Goal: Task Accomplishment & Management: Manage account settings

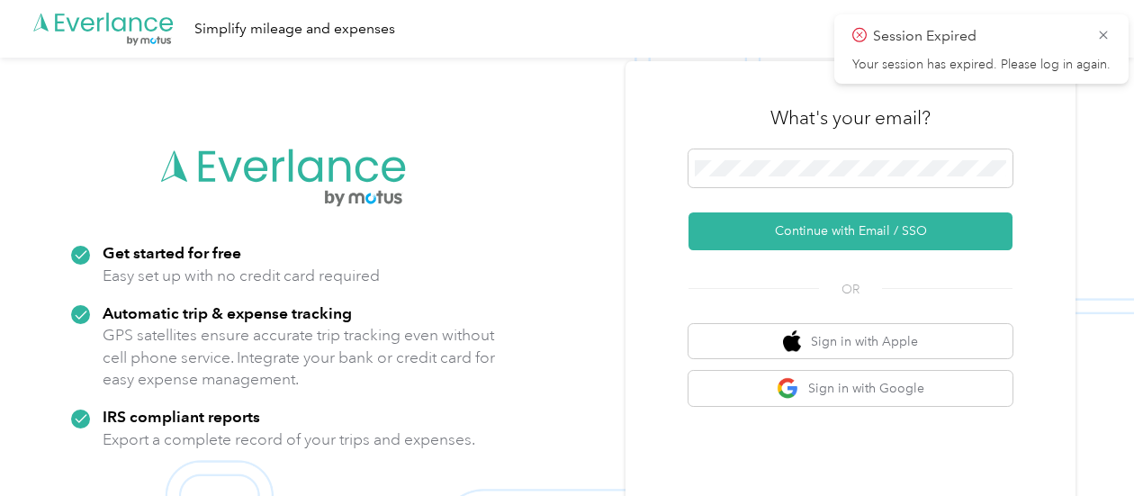
click at [785, 193] on div at bounding box center [850, 171] width 324 height 44
click at [781, 181] on span at bounding box center [850, 168] width 324 height 38
click at [771, 154] on span at bounding box center [850, 168] width 324 height 38
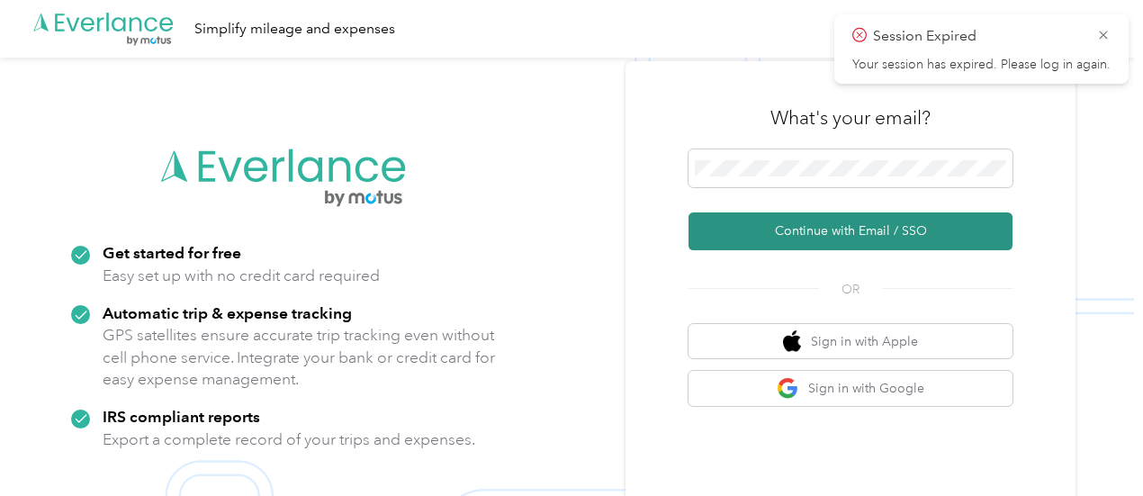
click at [829, 240] on button "Continue with Email / SSO" at bounding box center [850, 231] width 324 height 38
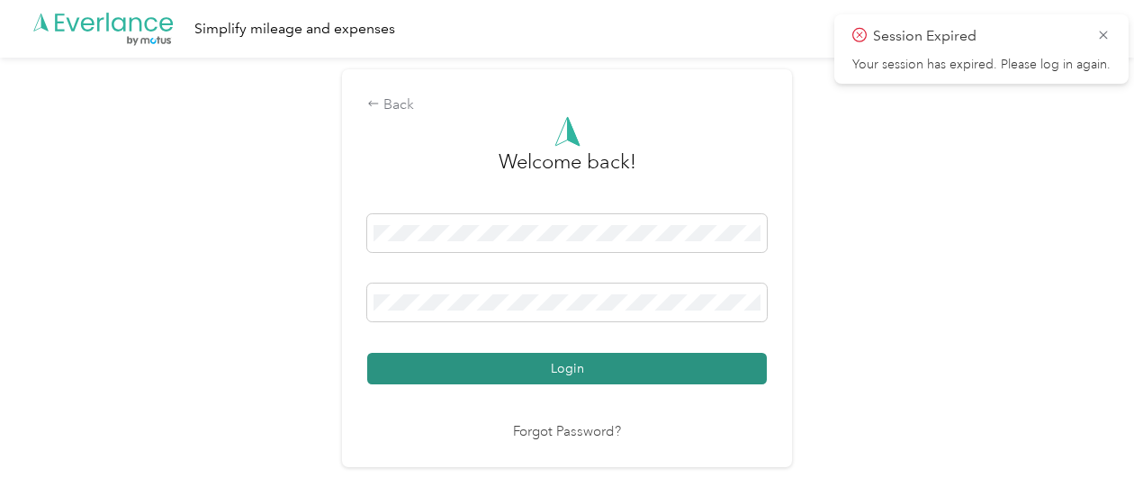
click at [493, 373] on button "Login" at bounding box center [567, 368] width 400 height 31
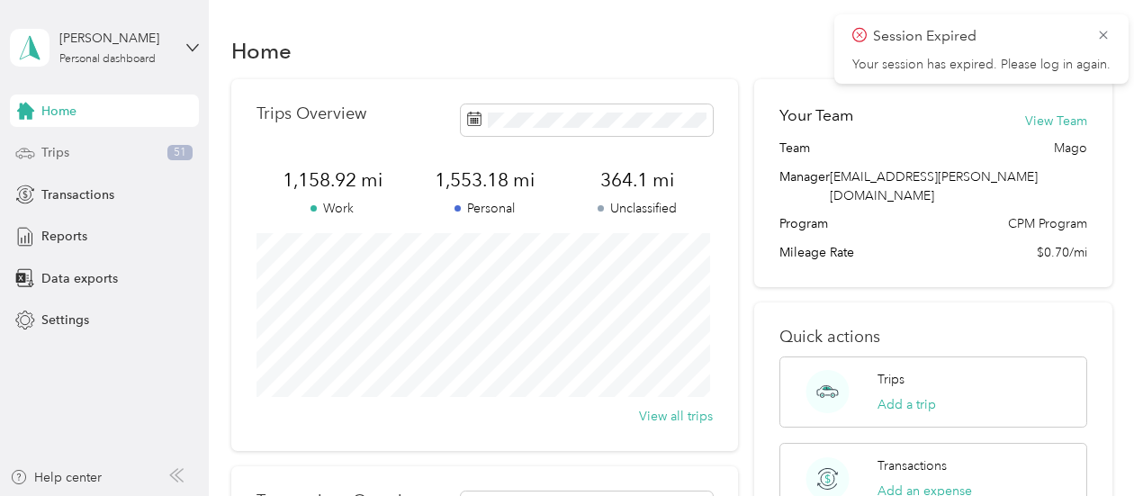
click at [121, 159] on div "Trips 51" at bounding box center [104, 153] width 189 height 32
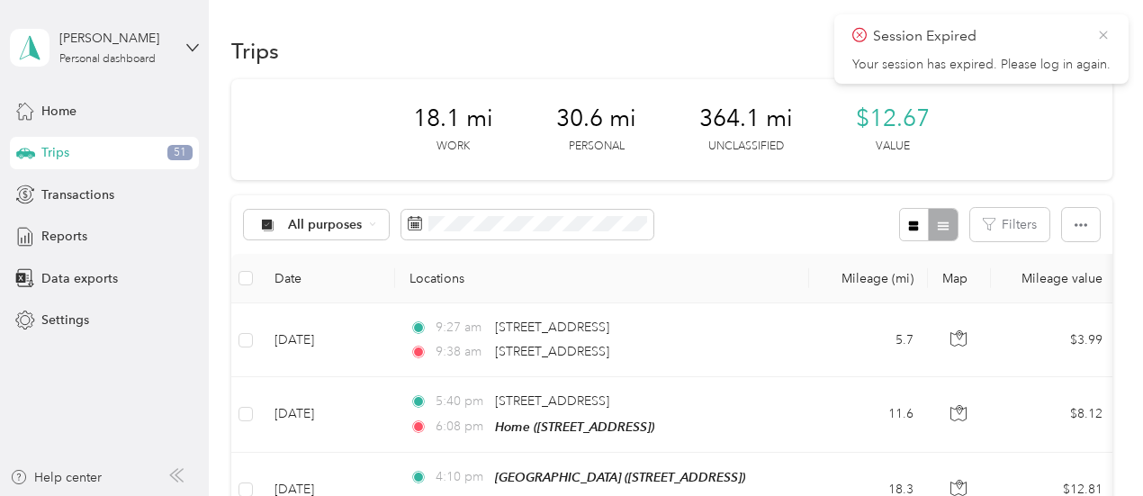
click at [1107, 37] on icon at bounding box center [1103, 35] width 14 height 16
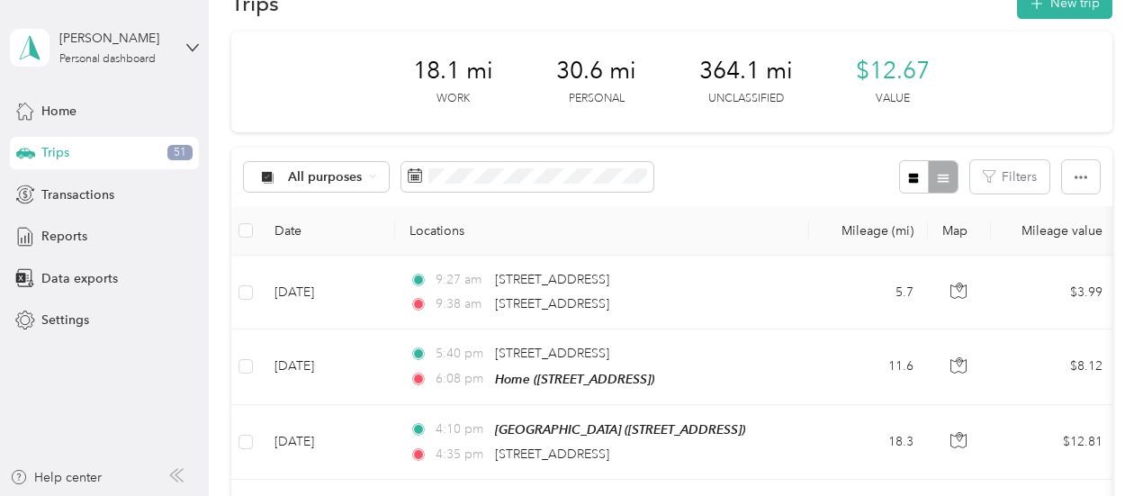
scroll to position [49, 0]
